Goal: Task Accomplishment & Management: Manage account settings

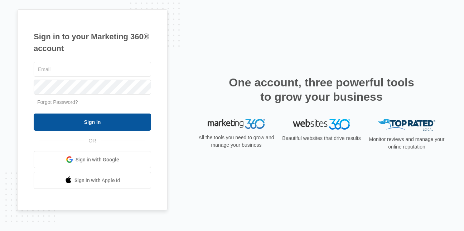
type input "[EMAIL_ADDRESS][DOMAIN_NAME]"
click at [96, 122] on input "Sign In" at bounding box center [92, 122] width 117 height 17
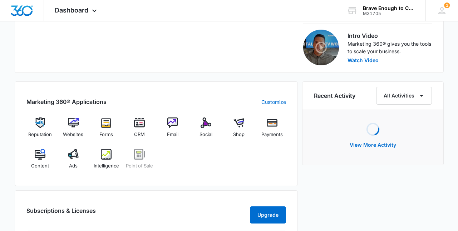
scroll to position [227, 0]
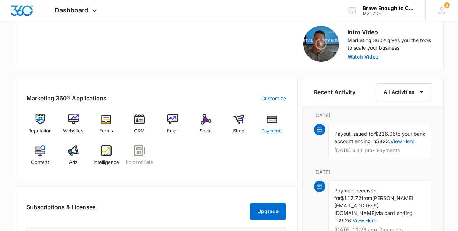
click at [274, 120] on img at bounding box center [272, 119] width 11 height 11
